Goal: Information Seeking & Learning: Learn about a topic

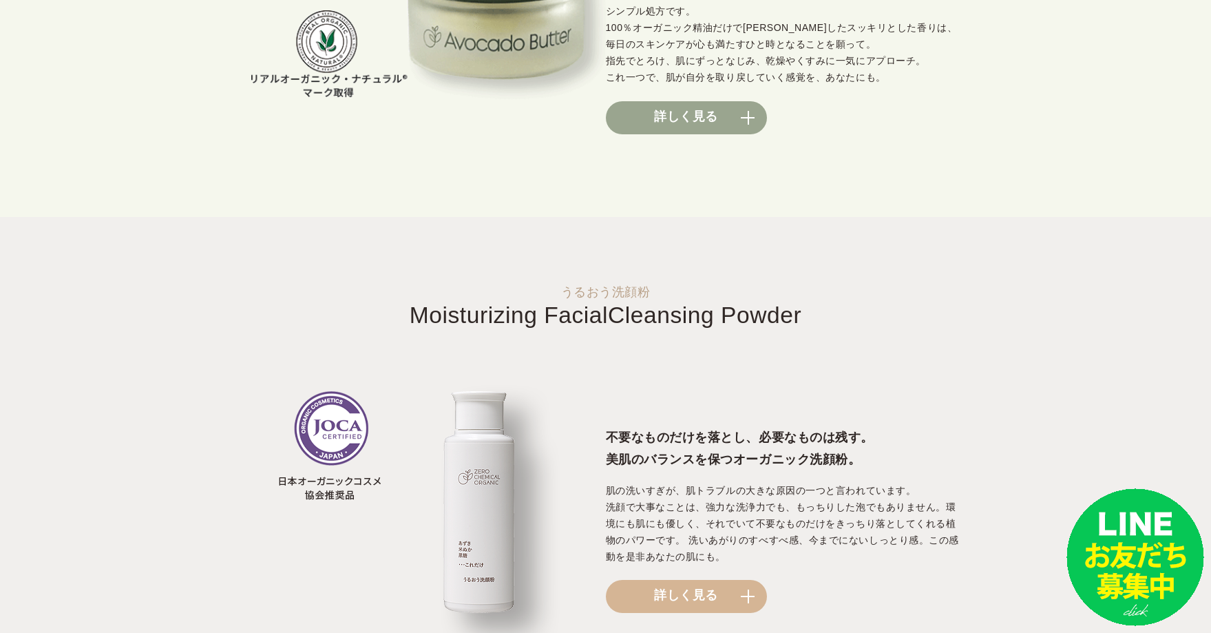
scroll to position [1239, 0]
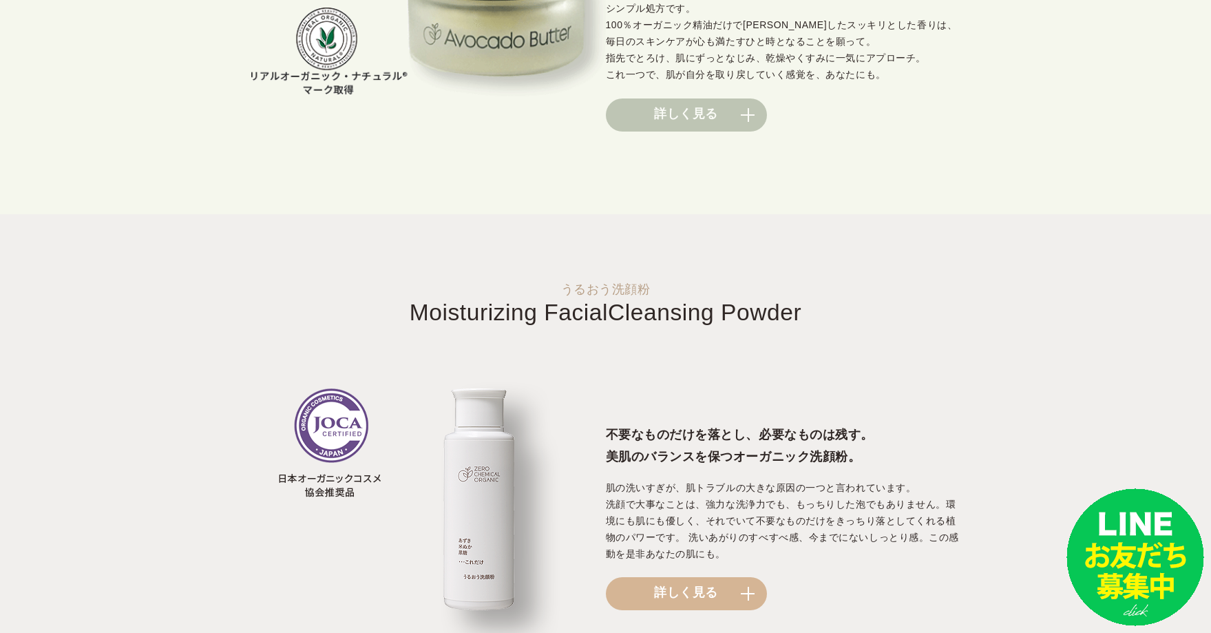
click at [669, 107] on link "詳しく見る" at bounding box center [686, 114] width 161 height 33
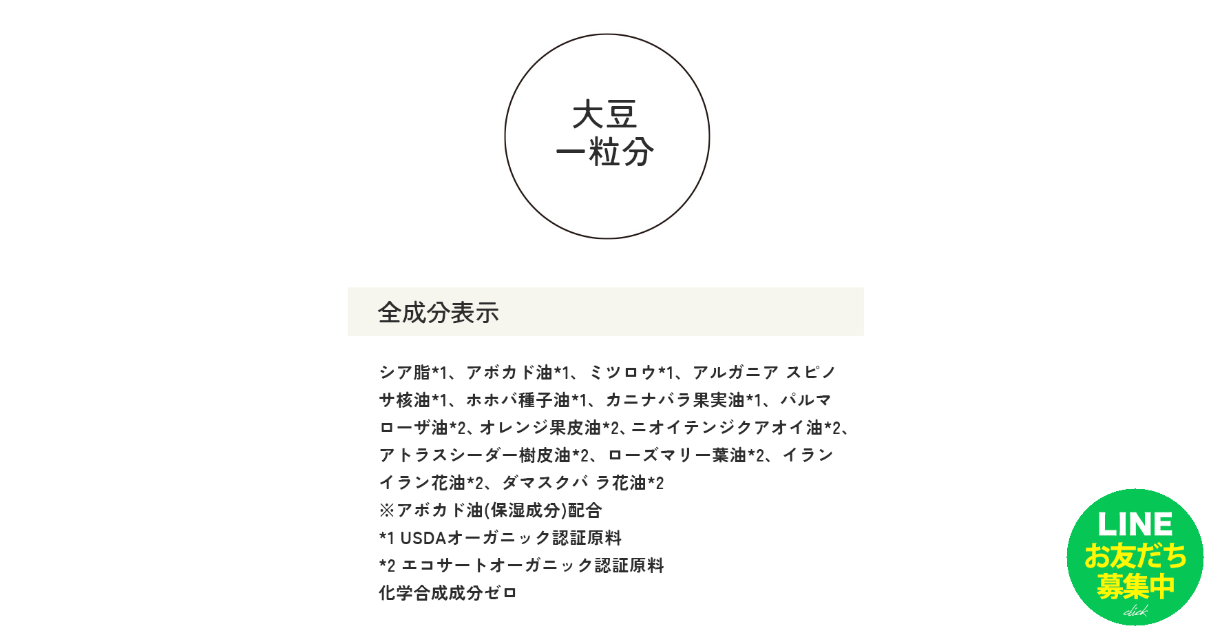
scroll to position [18881, 0]
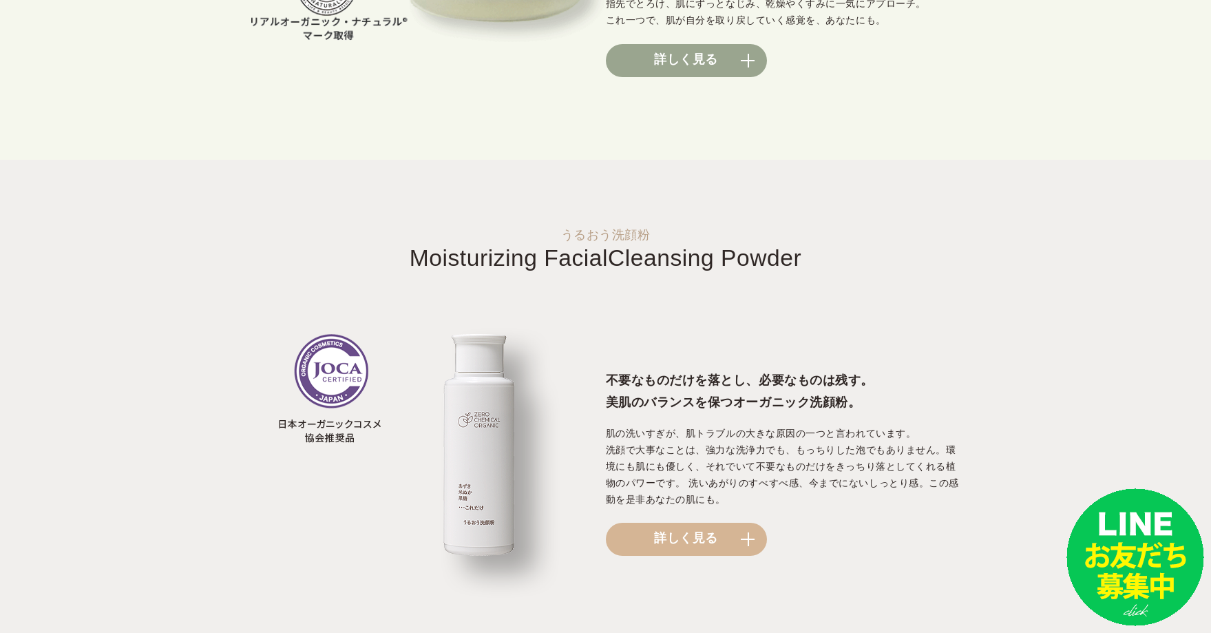
scroll to position [1377, 0]
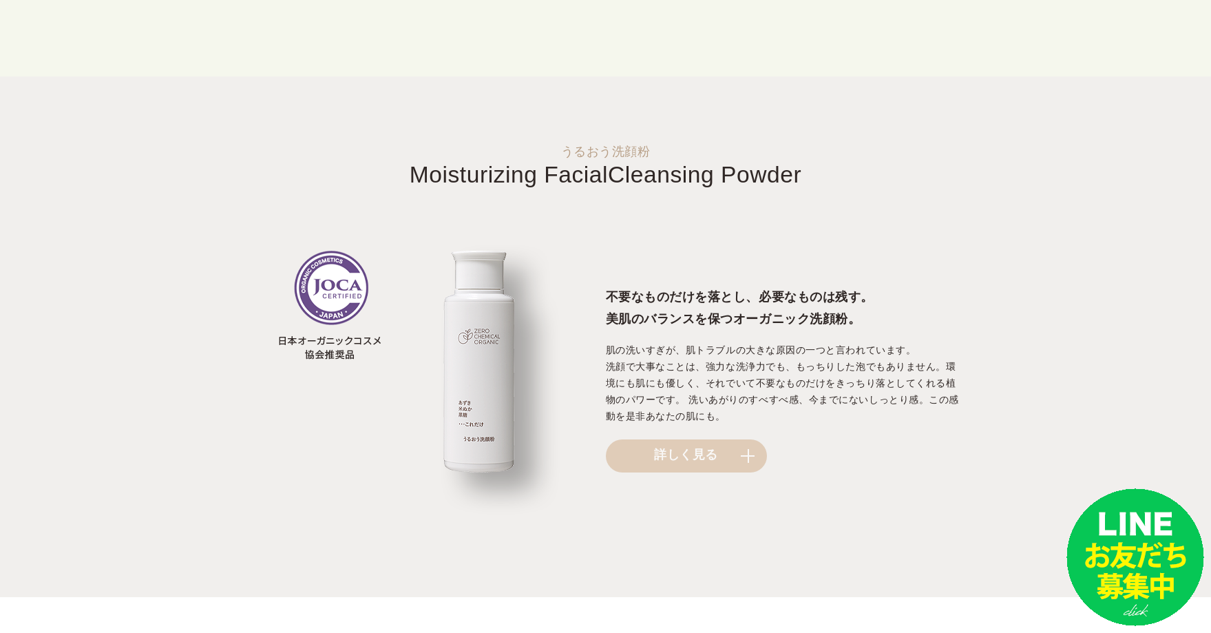
click at [699, 463] on link "詳しく見る" at bounding box center [686, 455] width 161 height 33
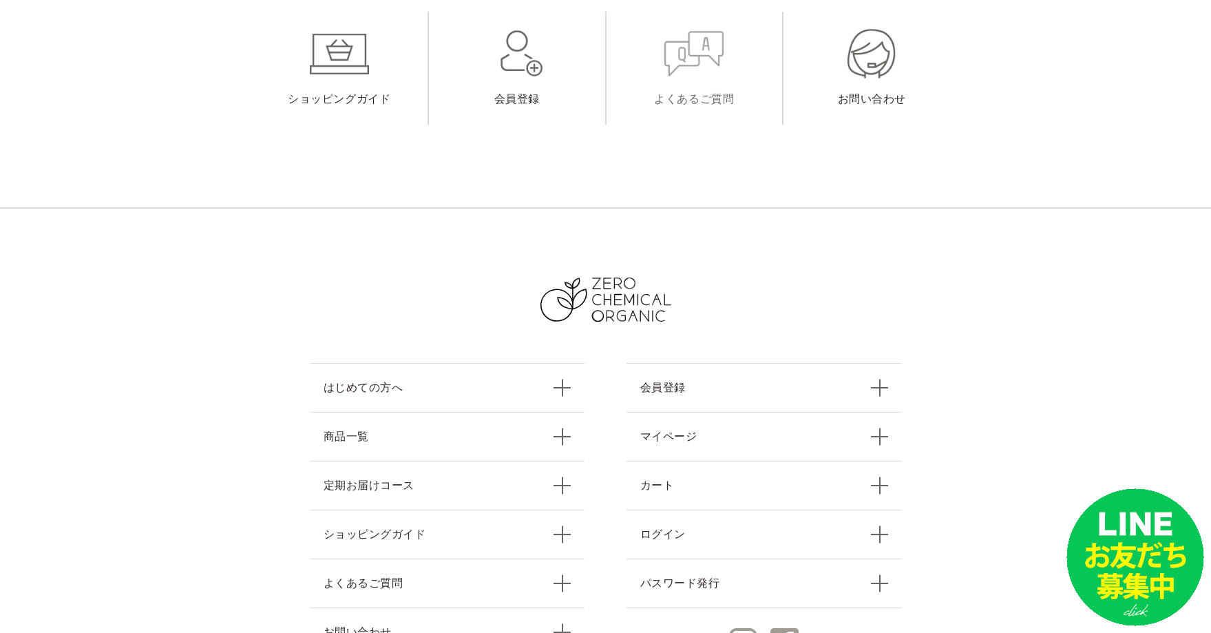
scroll to position [14488, 0]
